Goal: Communication & Community: Answer question/provide support

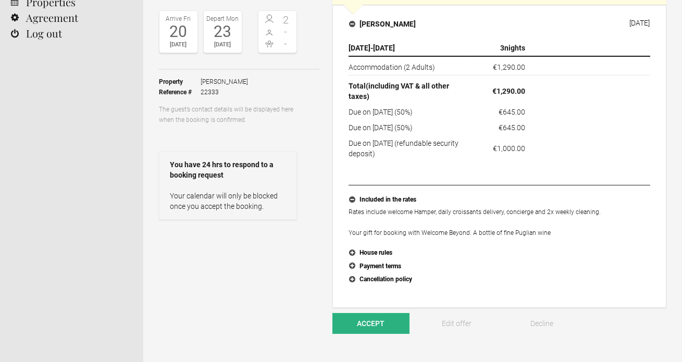
scroll to position [115, 0]
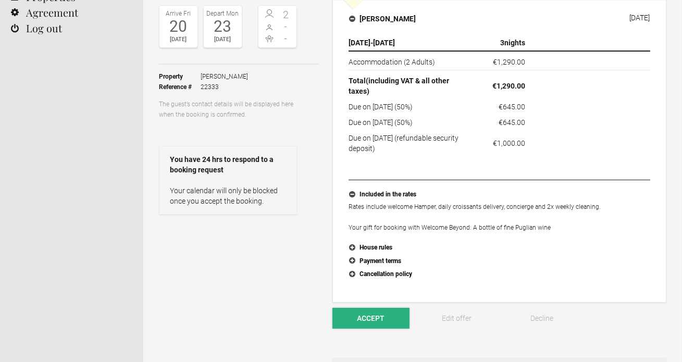
click at [363, 323] on button "Accept" at bounding box center [370, 318] width 77 height 21
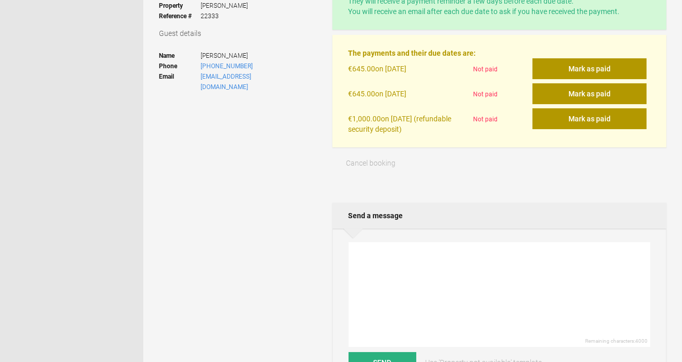
scroll to position [184, 0]
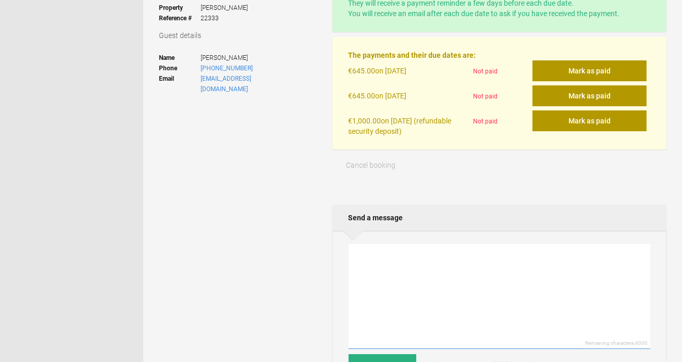
click at [383, 293] on textarea at bounding box center [498, 296] width 301 height 105
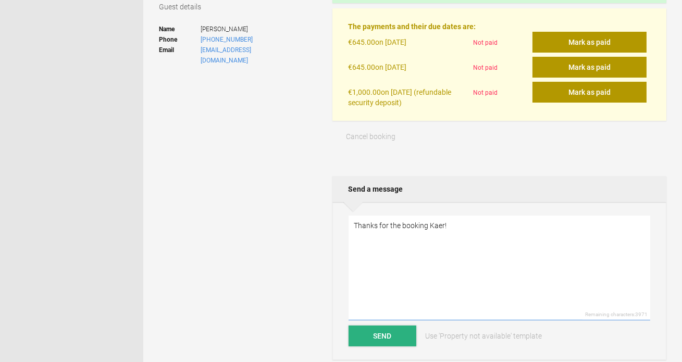
type textarea "Thanks for the booking Kaer!"
click at [362, 340] on button "Send" at bounding box center [382, 335] width 68 height 21
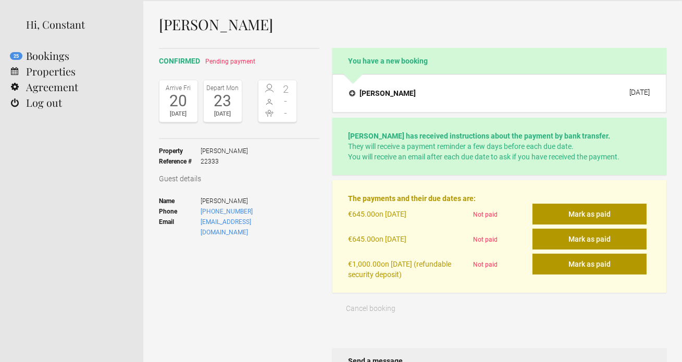
scroll to position [39, 0]
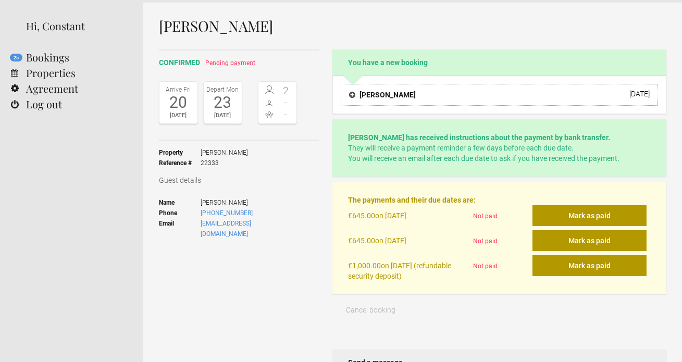
click at [353, 97] on h4 "[PERSON_NAME]" at bounding box center [382, 95] width 67 height 10
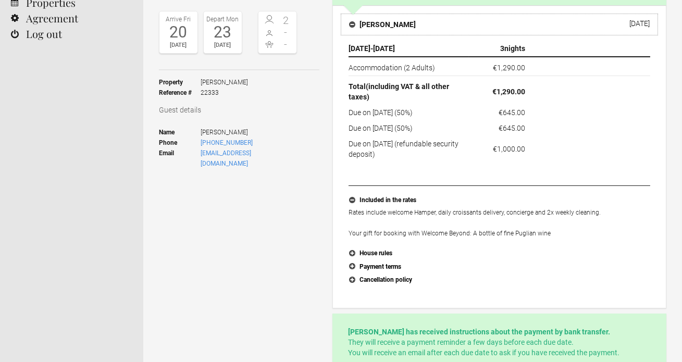
scroll to position [125, 0]
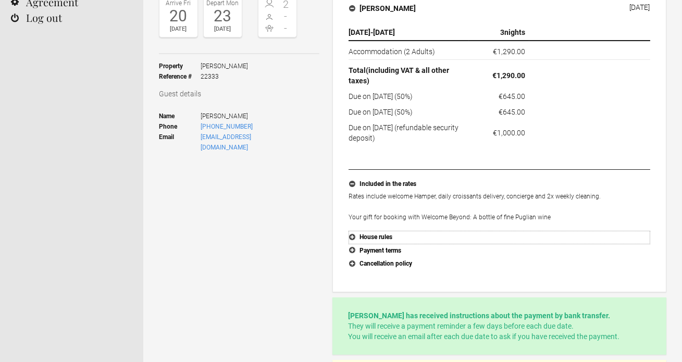
click at [375, 237] on button "House rules" at bounding box center [498, 238] width 301 height 14
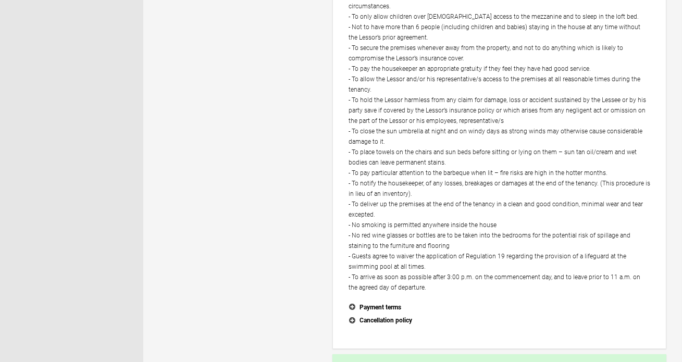
scroll to position [423, 0]
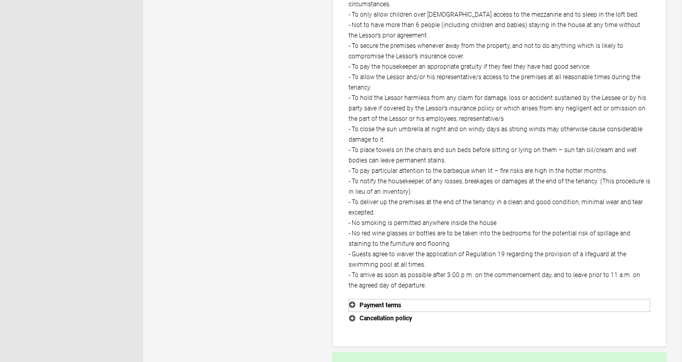
click at [374, 299] on button "Payment terms" at bounding box center [498, 306] width 301 height 14
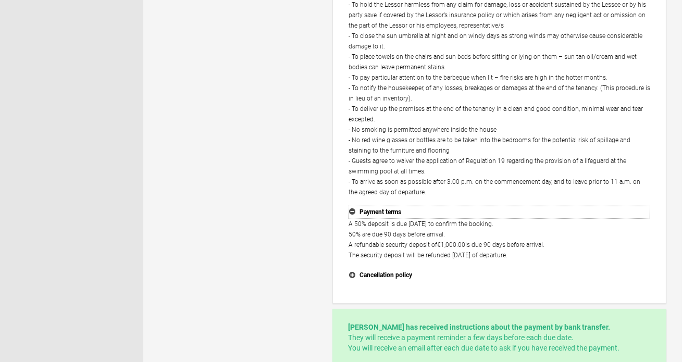
scroll to position [517, 0]
click at [374, 268] on button "Cancellation policy" at bounding box center [498, 275] width 301 height 14
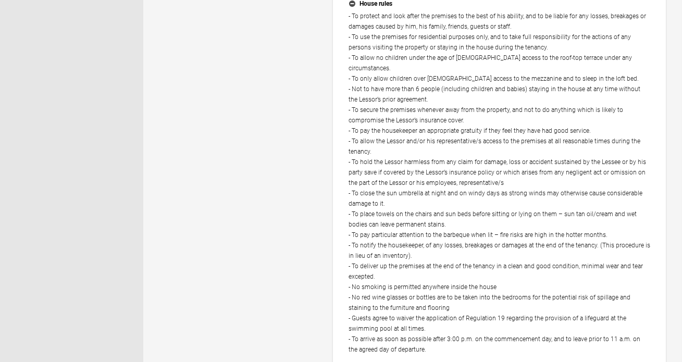
scroll to position [0, 0]
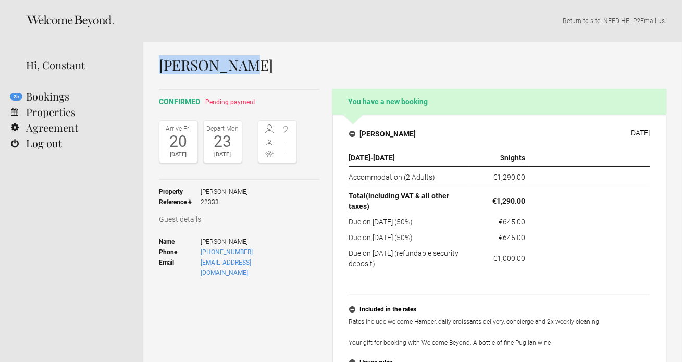
drag, startPoint x: 235, startPoint y: 67, endPoint x: 162, endPoint y: 67, distance: 72.9
click at [162, 67] on h1 "[PERSON_NAME]" at bounding box center [412, 65] width 507 height 16
copy h1 "[PERSON_NAME]"
click at [534, 242] on td "(approx. €645.00 )" at bounding box center [589, 238] width 121 height 16
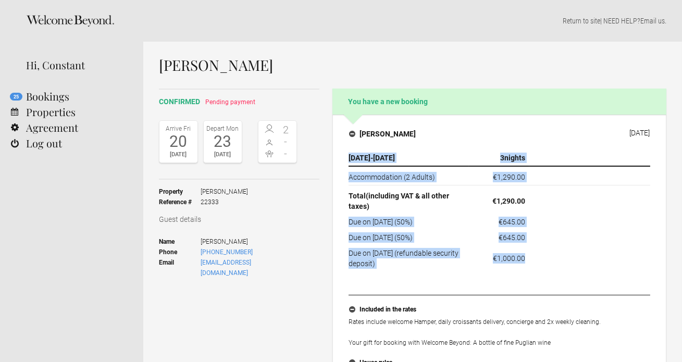
drag, startPoint x: 525, startPoint y: 258, endPoint x: 346, endPoint y: 222, distance: 183.3
click at [373, 240] on td "Due on 22 August 2026 (50%)" at bounding box center [408, 238] width 121 height 16
drag, startPoint x: 530, startPoint y: 259, endPoint x: 349, endPoint y: 224, distance: 184.1
click at [349, 224] on tfoot "Due on 6 October 2025 (50%) €645.00 (approx. €645.00 ) Due on 22 August 2026 (5…" at bounding box center [498, 241] width 301 height 55
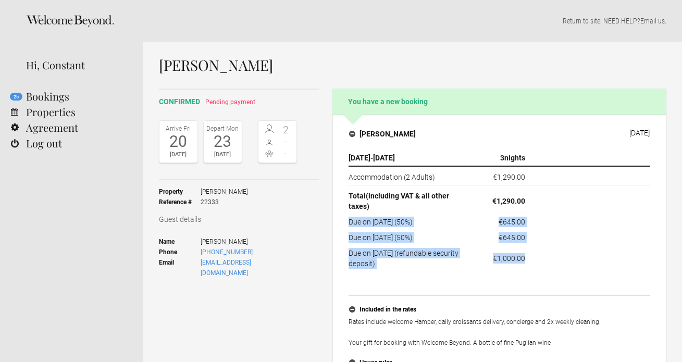
copy tfoot "Due on 6 October 2025 (50%) €645.00 (approx. €645.00 ) Due on 22 August 2026 (5…"
click at [61, 97] on link "25 Bookings" at bounding box center [71, 97] width 143 height 16
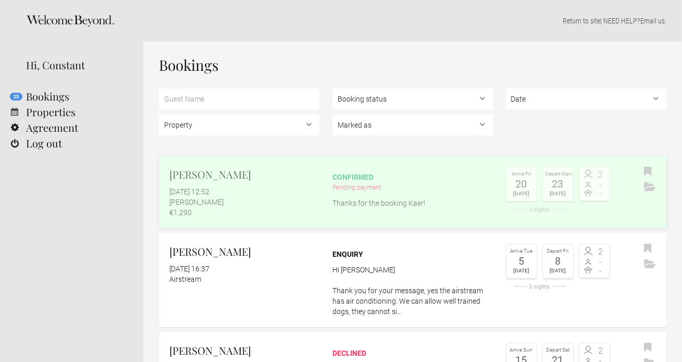
click at [376, 204] on p "Thanks for the booking Kaer!" at bounding box center [412, 203] width 160 height 10
click at [274, 207] on div "€1,290" at bounding box center [244, 212] width 150 height 10
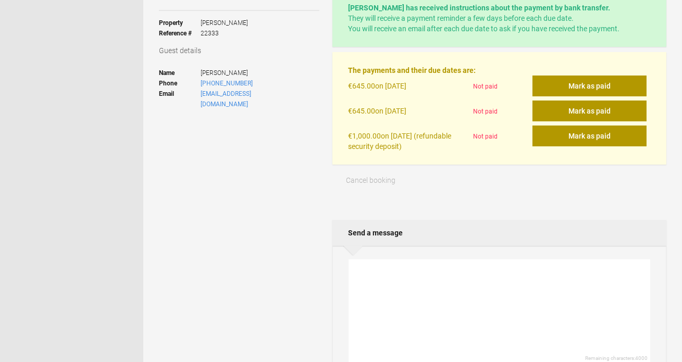
scroll to position [177, 0]
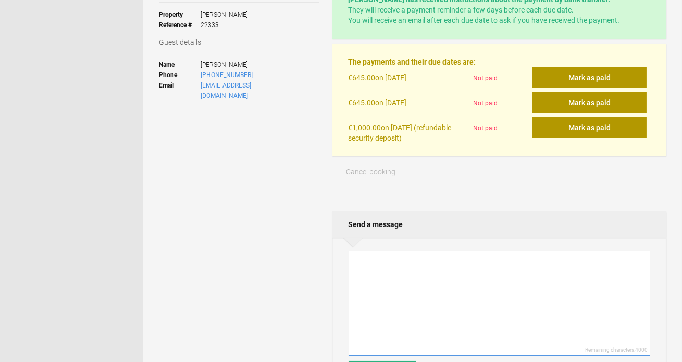
click at [364, 269] on textarea at bounding box center [498, 303] width 301 height 105
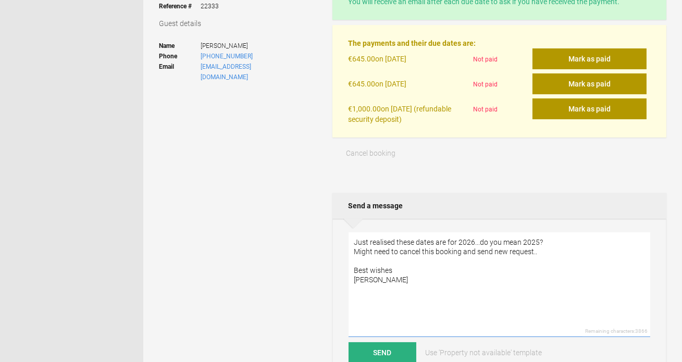
scroll to position [203, 0]
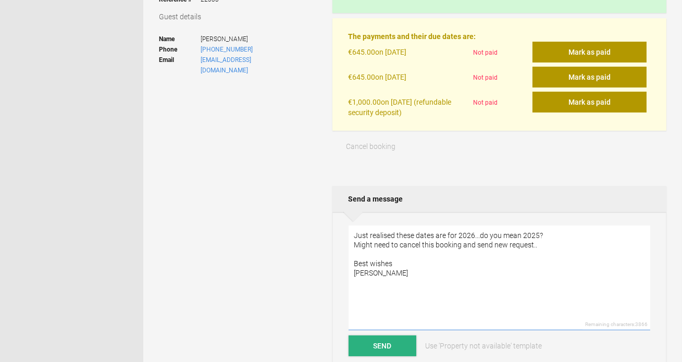
type textarea "Just realised these dates are for 2026...do you mean 2025? Might need to cancel…"
click at [373, 338] on button "Send" at bounding box center [382, 345] width 68 height 21
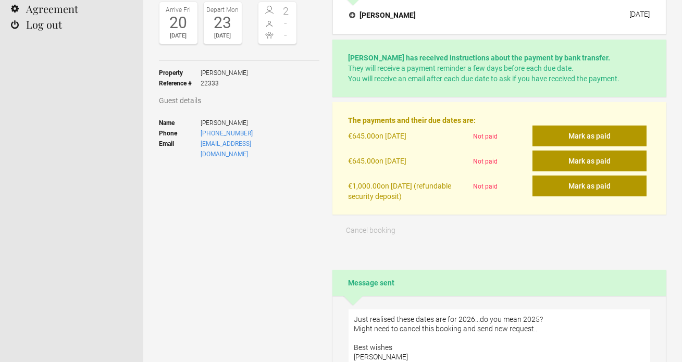
scroll to position [0, 0]
